Goal: Navigation & Orientation: Find specific page/section

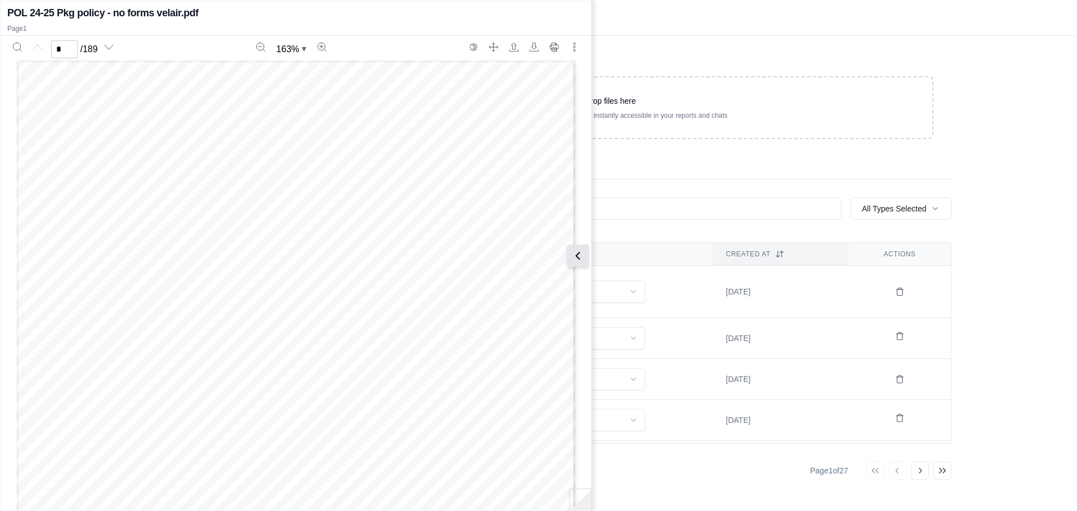
click at [574, 257] on icon at bounding box center [577, 255] width 13 height 13
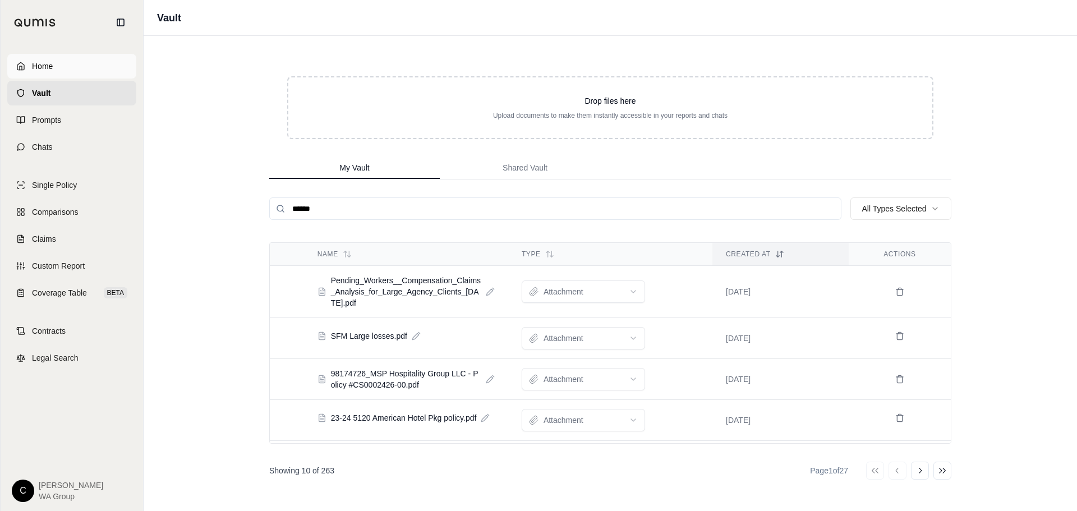
click at [34, 66] on span "Home" at bounding box center [42, 66] width 21 height 11
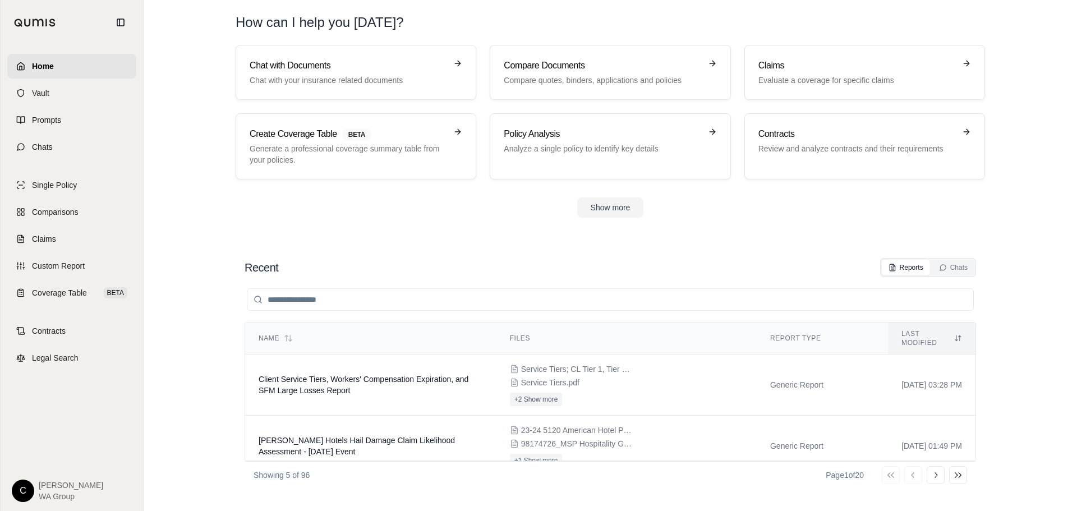
click at [34, 66] on span "Home" at bounding box center [43, 66] width 22 height 11
